Goal: Task Accomplishment & Management: Manage account settings

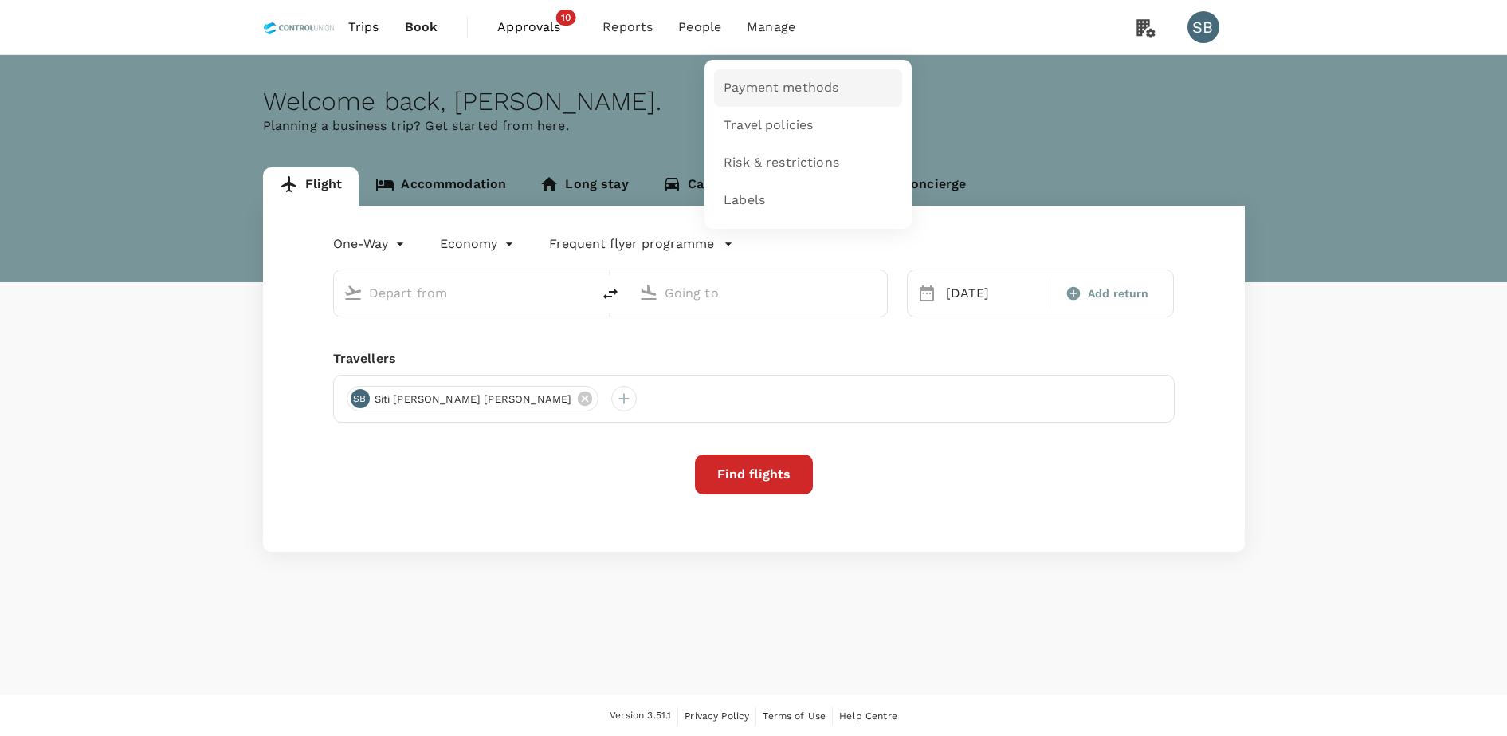
click at [767, 74] on link "Payment methods" at bounding box center [808, 87] width 188 height 37
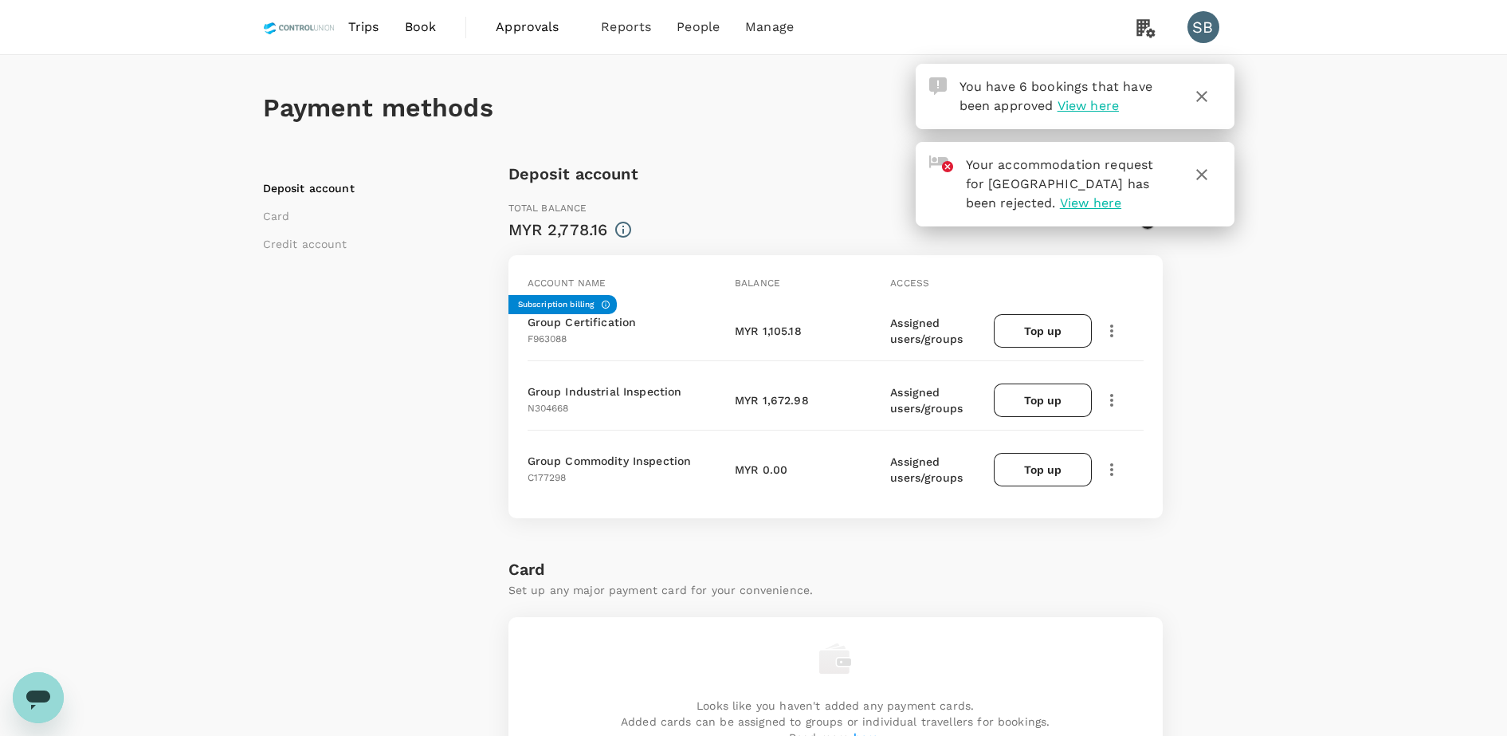
click at [410, 380] on div "Deposit account Card Credit account" at bounding box center [385, 707] width 245 height 1093
drag, startPoint x: 331, startPoint y: 461, endPoint x: 398, endPoint y: 462, distance: 67.0
click at [331, 461] on div "Deposit account Card Credit account" at bounding box center [385, 707] width 245 height 1093
click at [1207, 103] on icon "button" at bounding box center [1201, 96] width 19 height 19
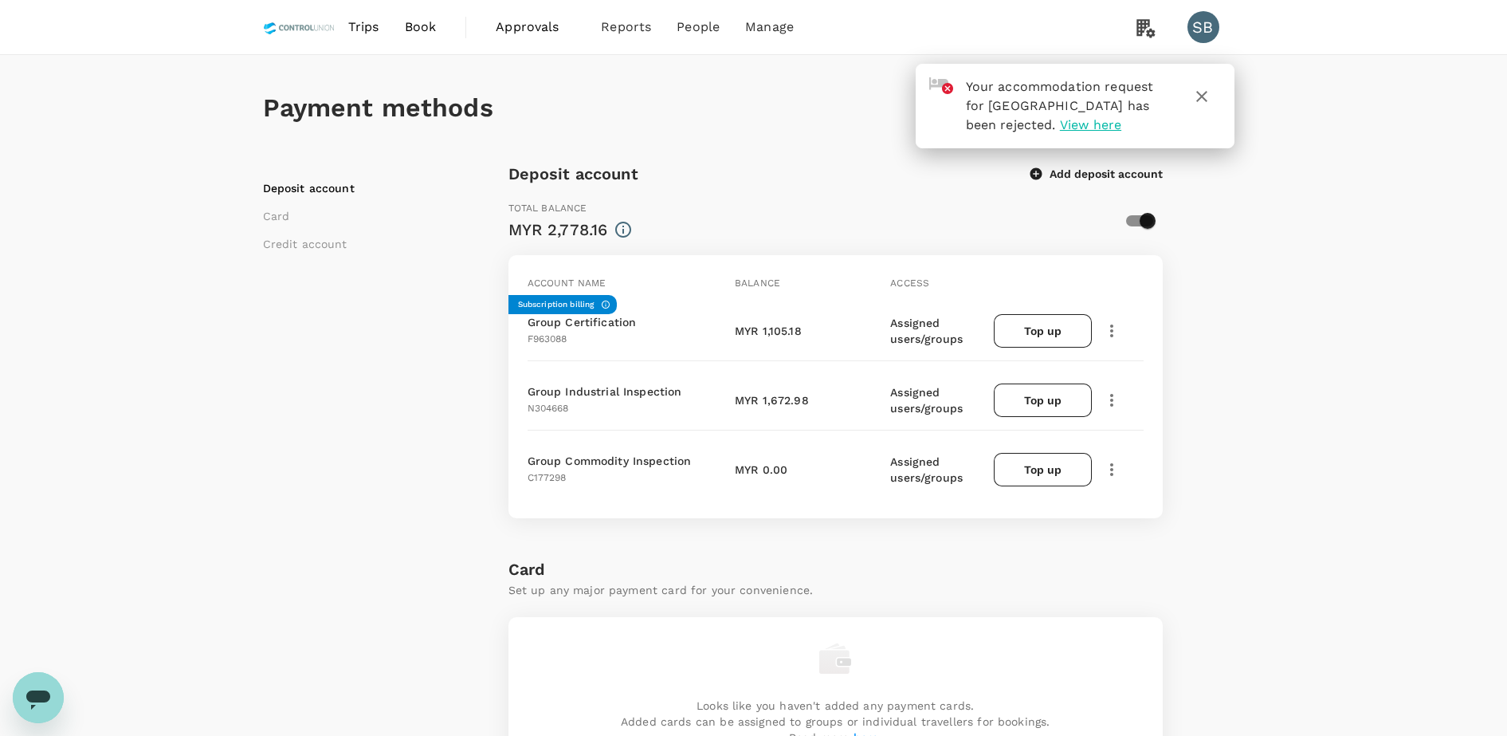
click at [1210, 98] on icon "button" at bounding box center [1201, 96] width 19 height 19
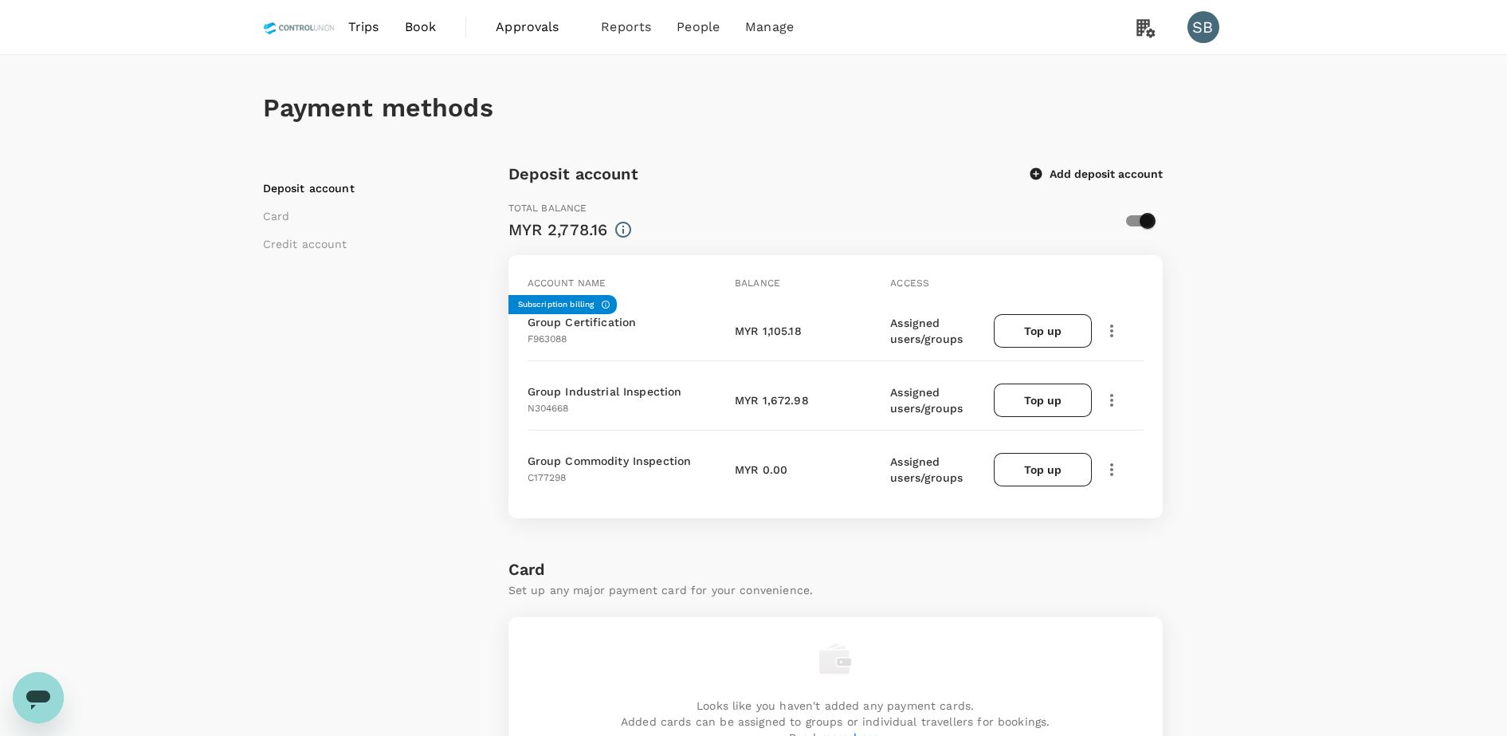
click at [308, 609] on div "Deposit account Card Credit account" at bounding box center [385, 707] width 245 height 1093
click at [809, 174] on div "Deposit account Add deposit account" at bounding box center [835, 174] width 654 height 26
